Goal: Task Accomplishment & Management: Use online tool/utility

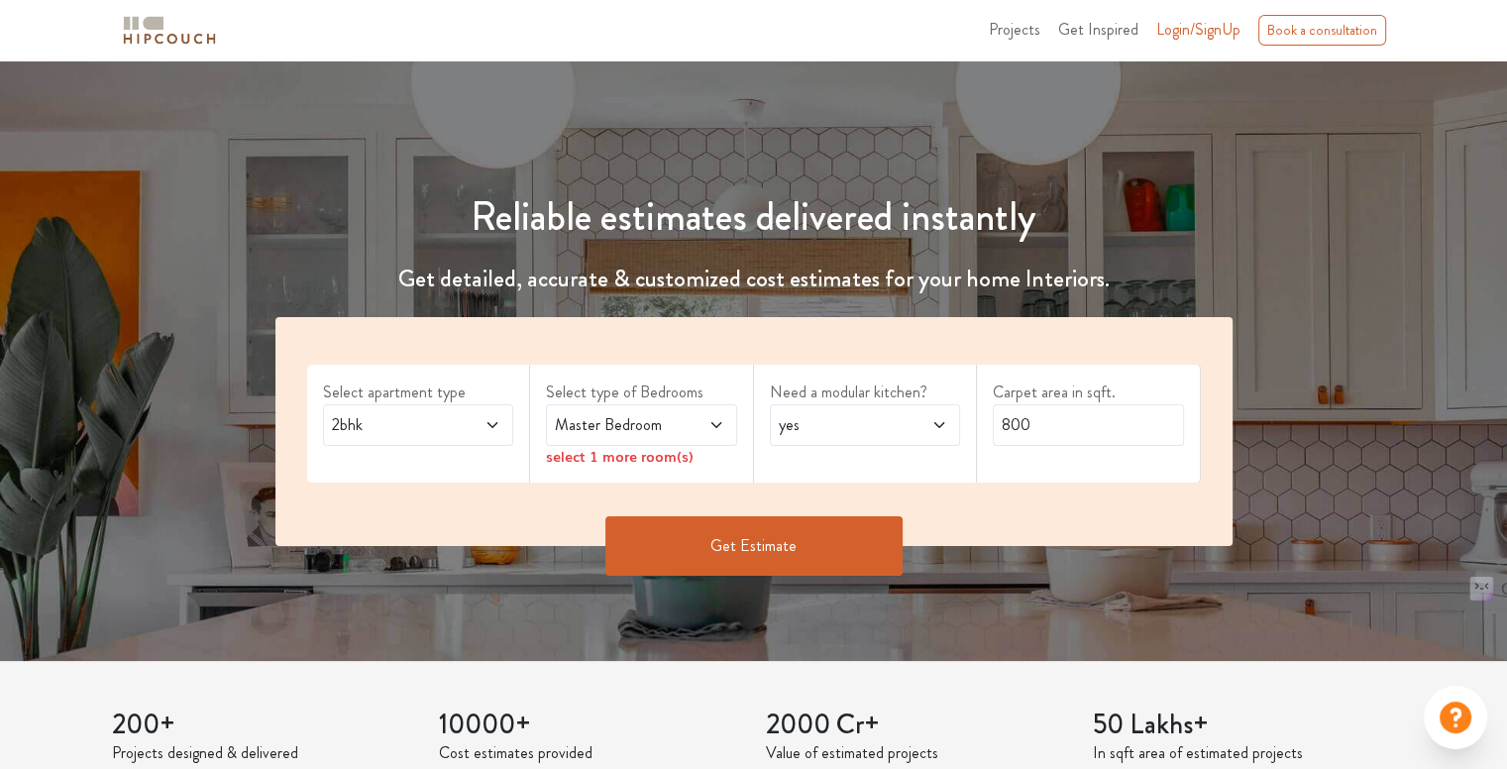
scroll to position [396, 0]
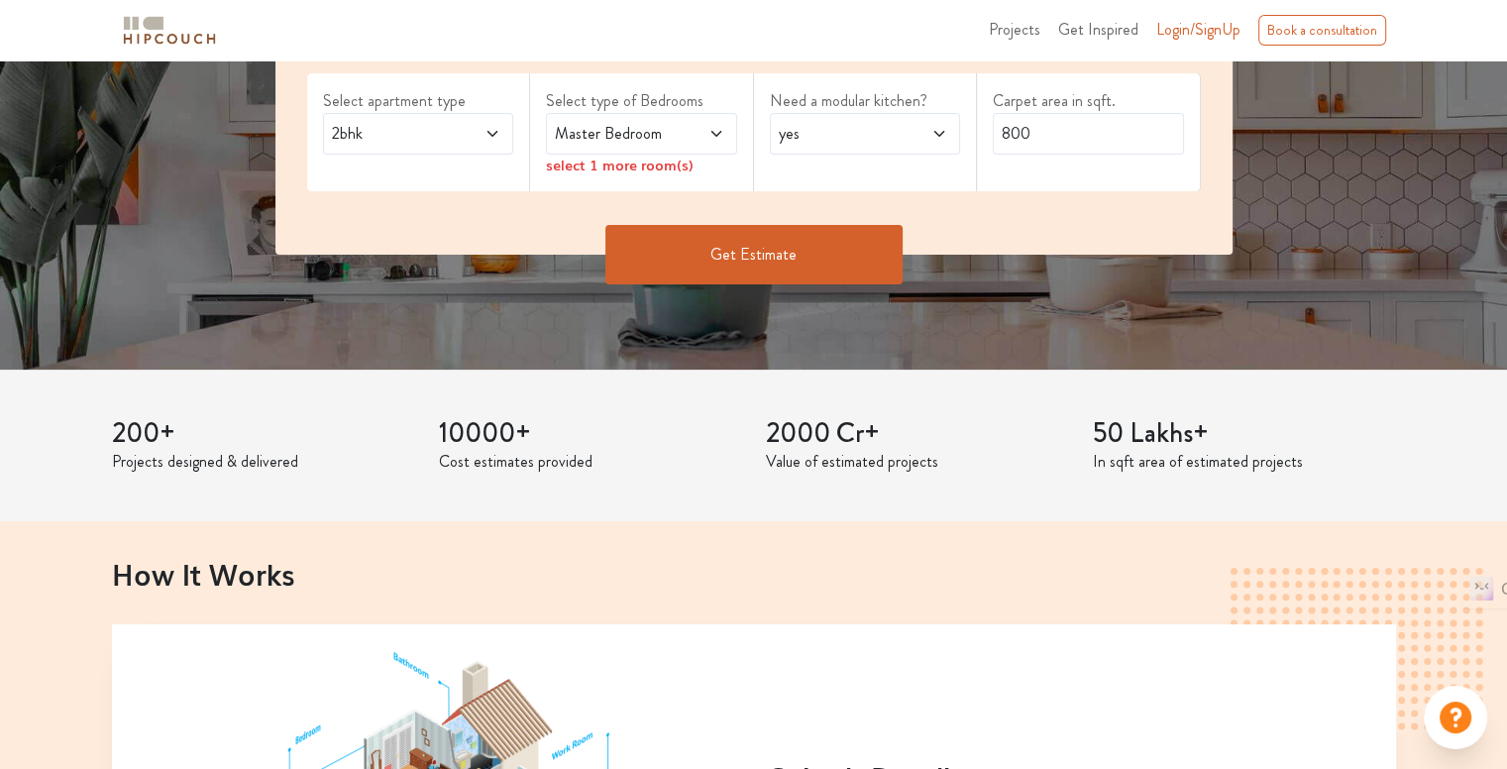
click at [497, 146] on div "2bhk" at bounding box center [418, 134] width 191 height 42
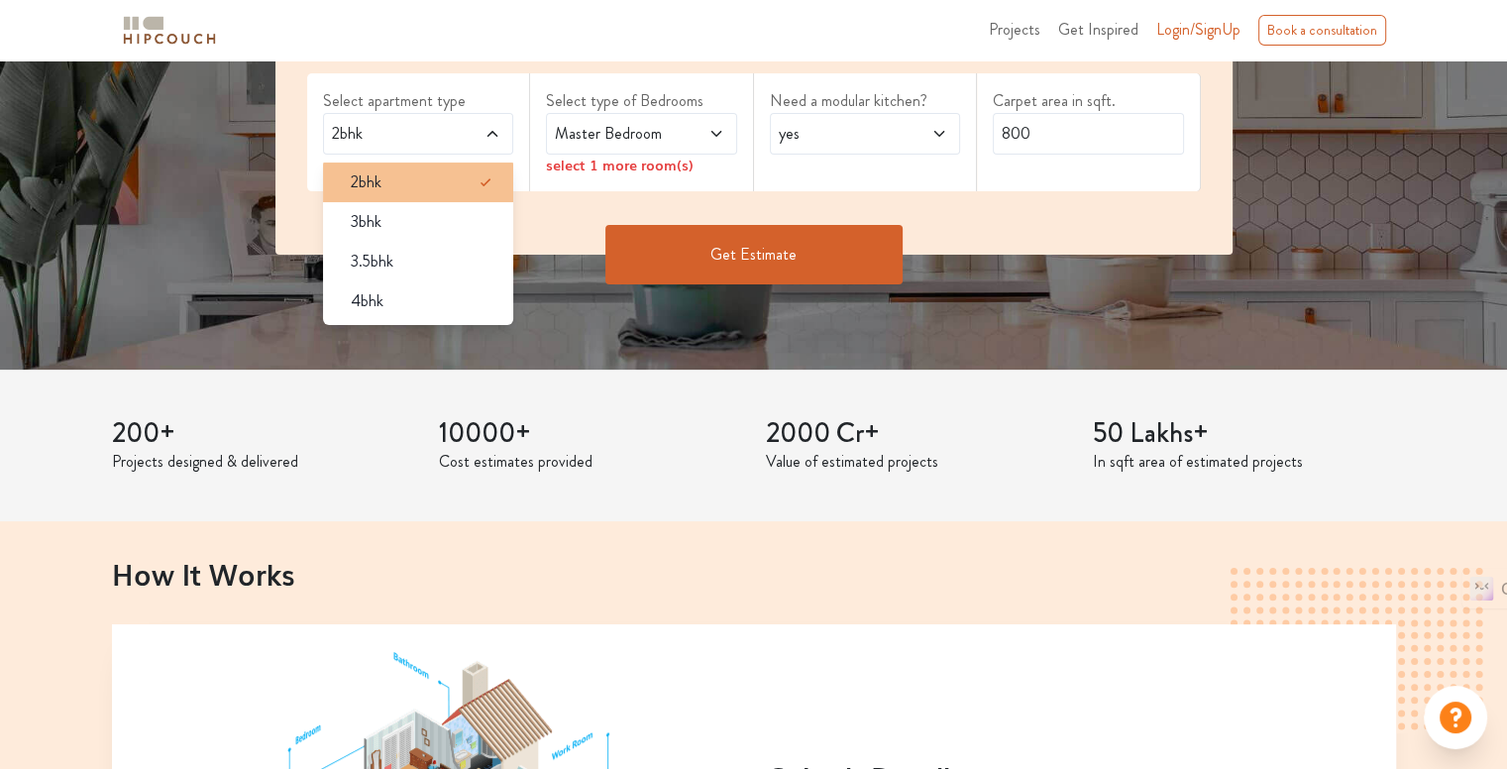
click at [376, 167] on li "2bhk" at bounding box center [418, 182] width 191 height 40
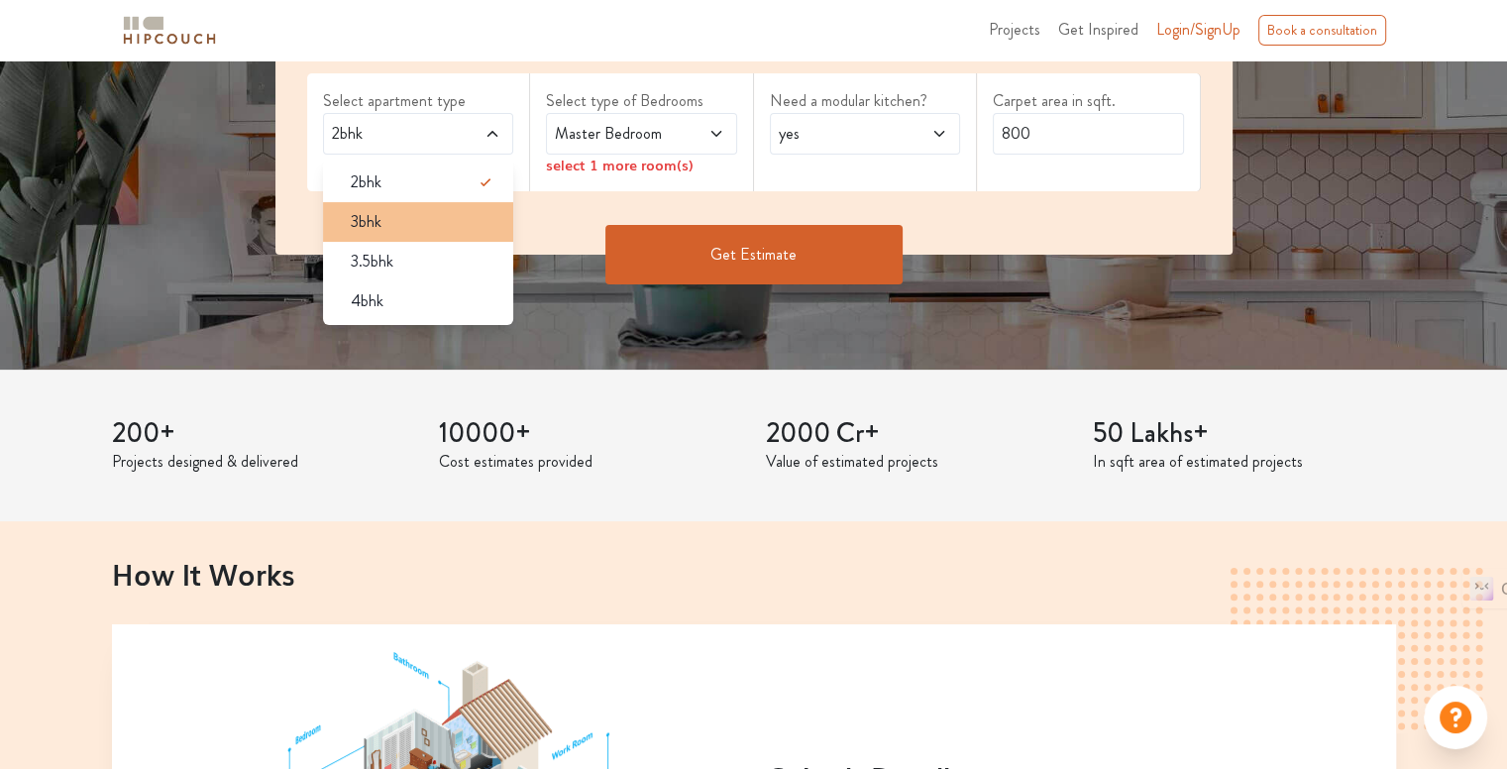
click at [389, 223] on div "3bhk" at bounding box center [424, 222] width 179 height 24
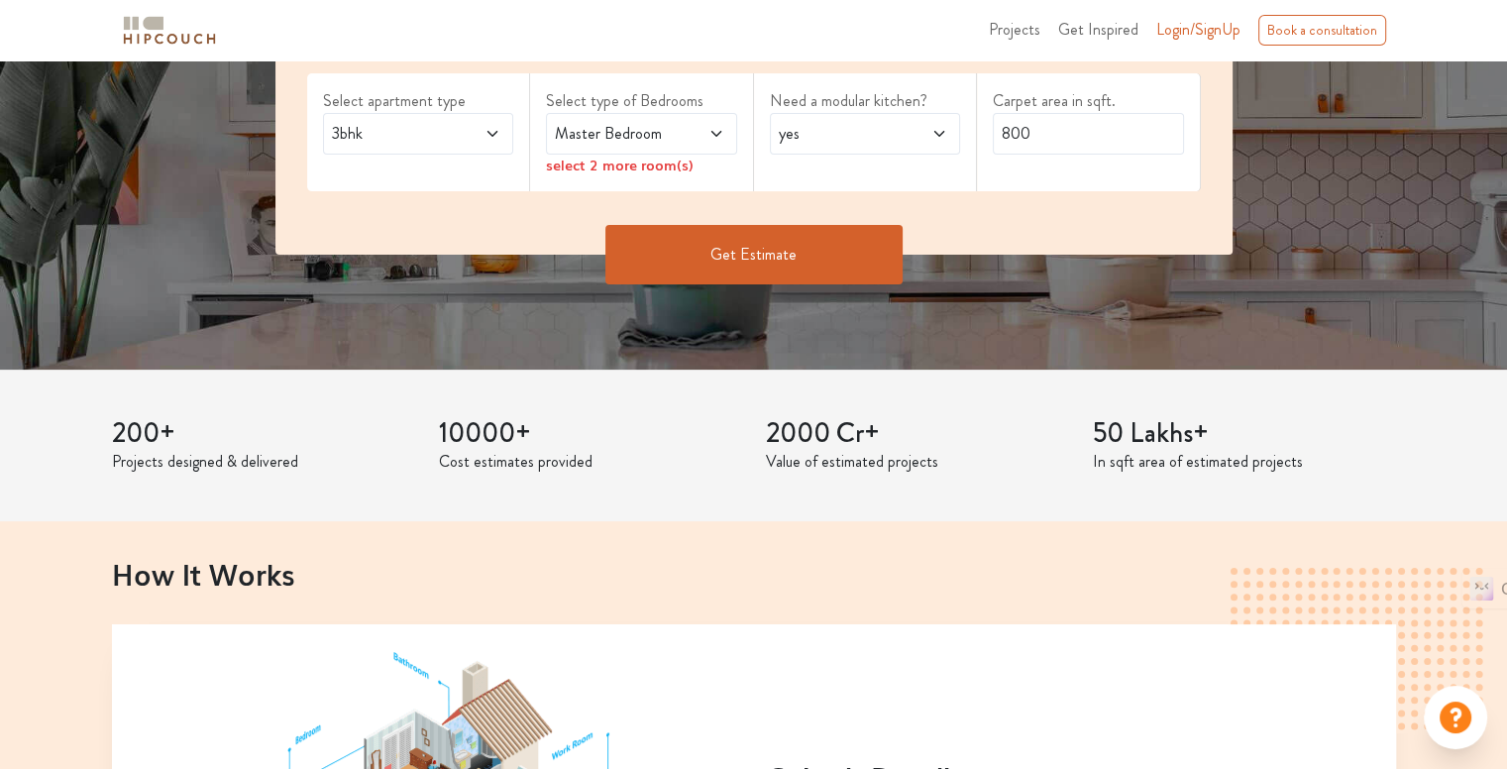
click at [712, 133] on icon at bounding box center [716, 134] width 16 height 16
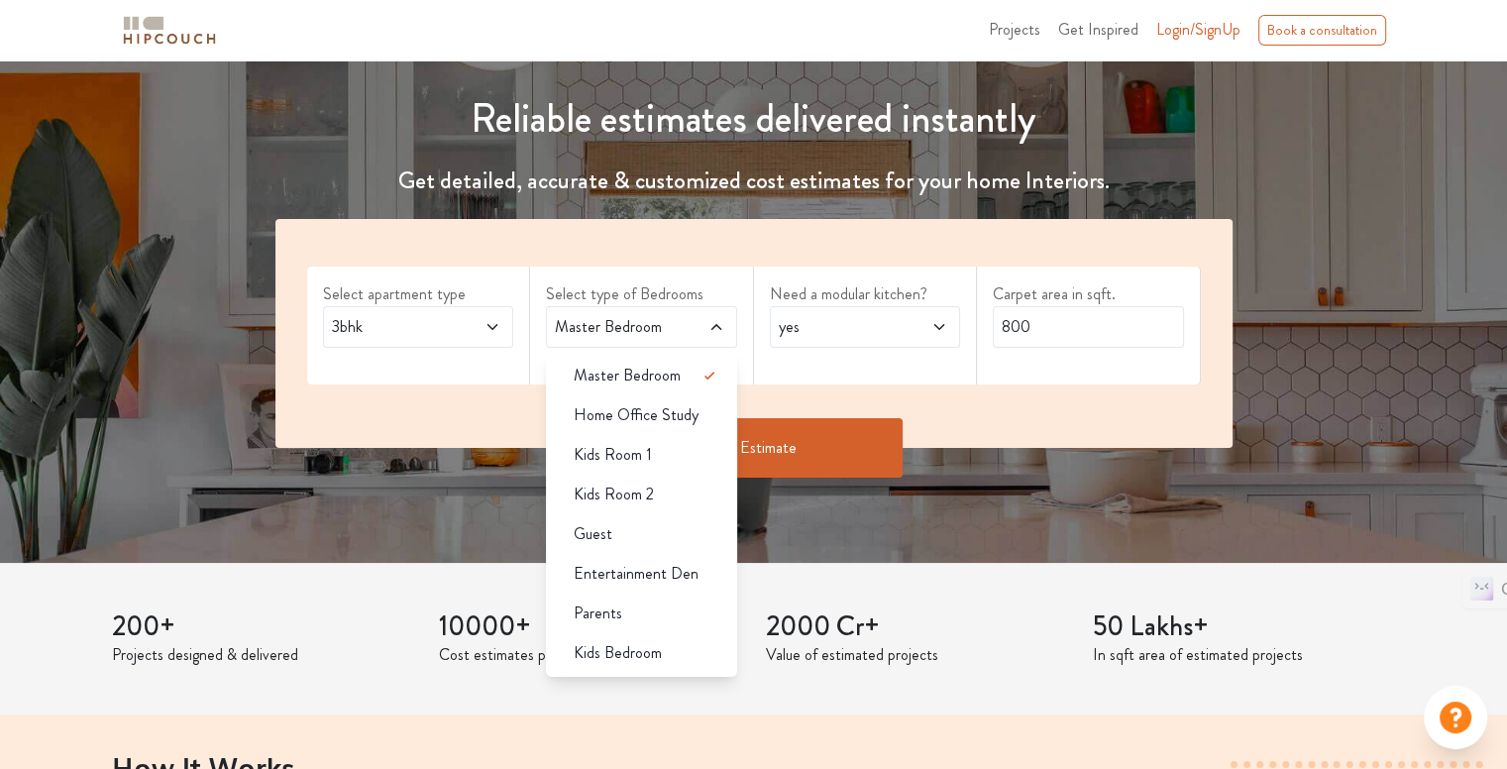
scroll to position [297, 0]
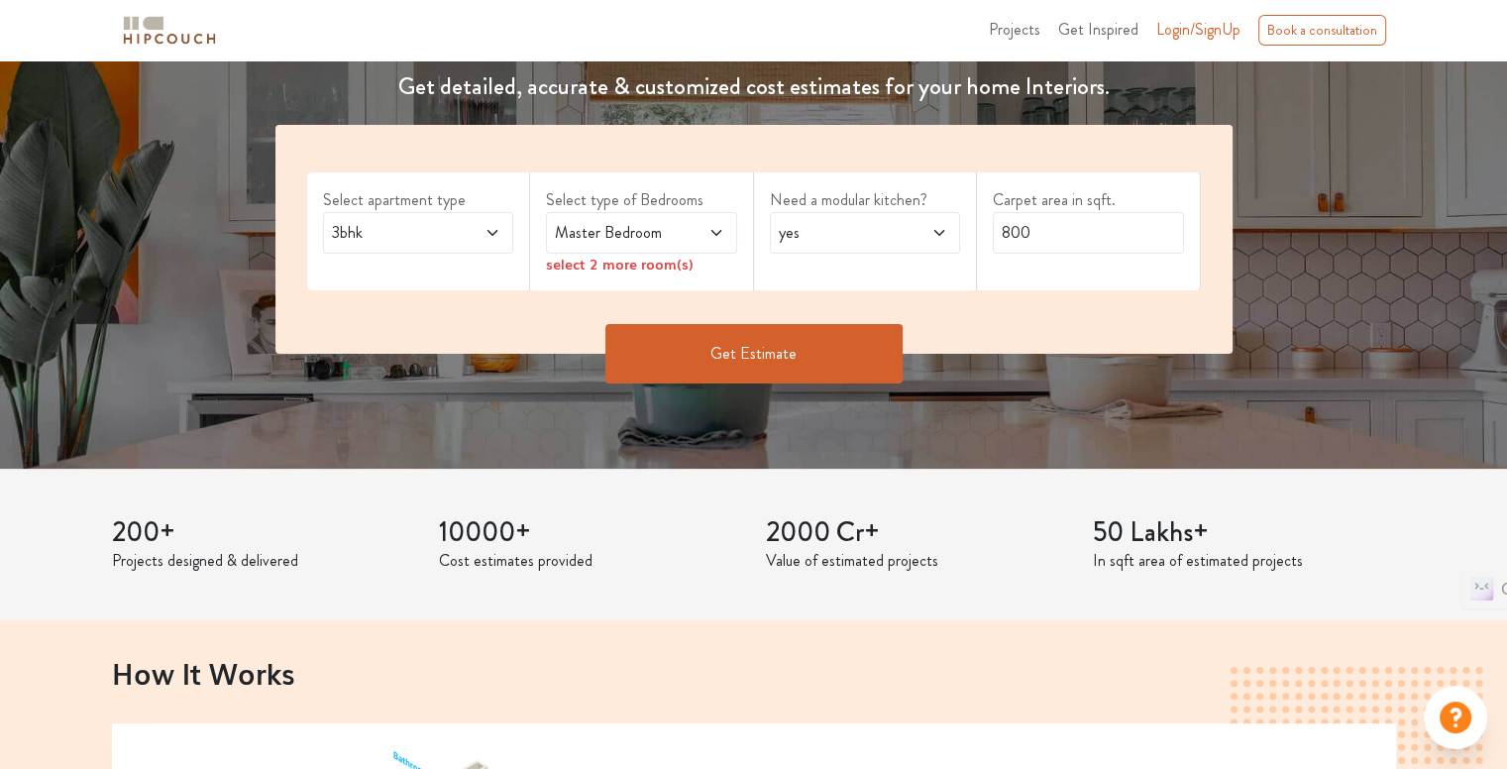
click at [808, 425] on div "Reliable estimates delivered instantly Get detailed, accurate & customized cost…" at bounding box center [753, 115] width 1507 height 705
click at [900, 231] on span "yes" at bounding box center [840, 233] width 130 height 24
click at [1019, 334] on div "Get Estimate" at bounding box center [754, 353] width 981 height 59
click at [1039, 231] on input "800" at bounding box center [1088, 233] width 191 height 42
click at [708, 239] on icon at bounding box center [716, 233] width 16 height 16
